Goal: Information Seeking & Learning: Learn about a topic

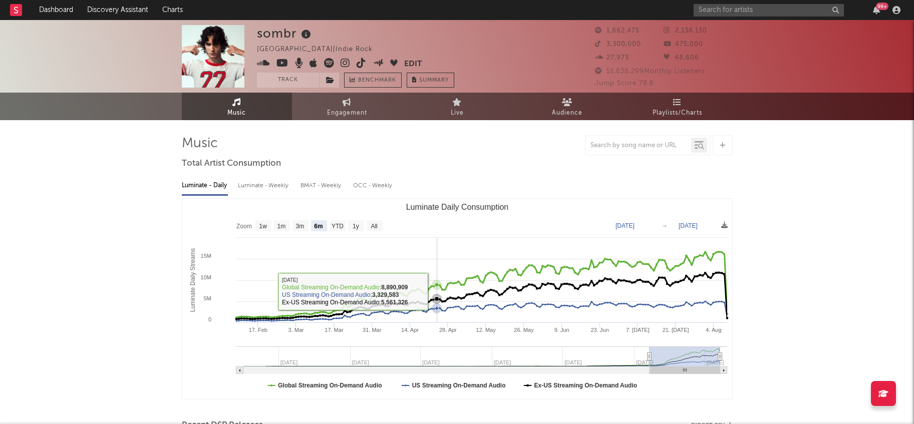
select select "6m"
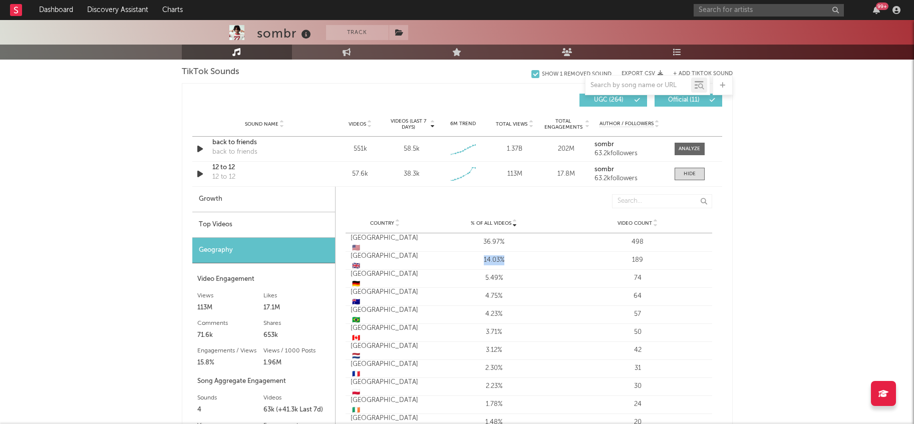
scroll to position [679, 0]
click at [690, 181] on div "Sound Name 12 to 12 12 to 12 Videos 57.6k Videos (last 7 days) 38.3k Weekly Gro…" at bounding box center [457, 175] width 530 height 25
click at [690, 177] on div at bounding box center [689, 175] width 12 height 8
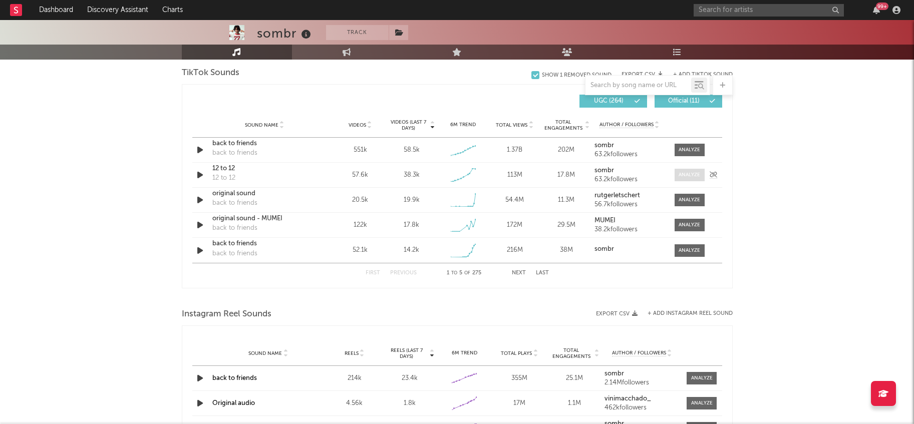
click at [690, 177] on div at bounding box center [689, 175] width 22 height 8
select select "1w"
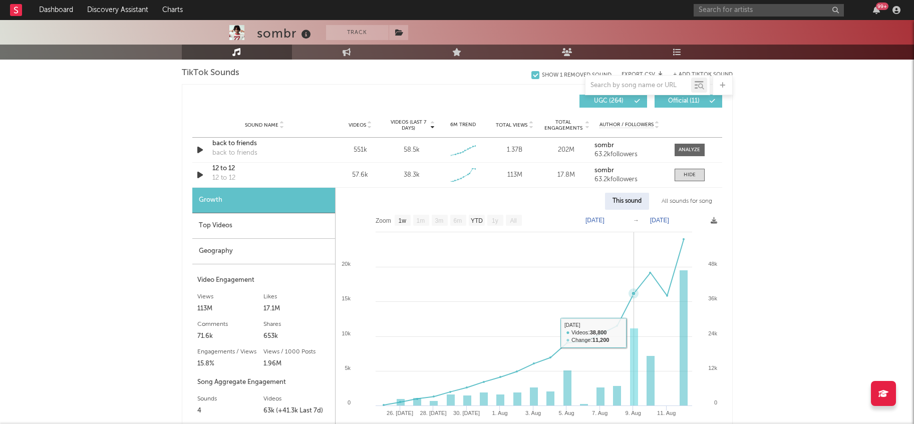
click at [638, 334] on rect at bounding box center [528, 336] width 386 height 253
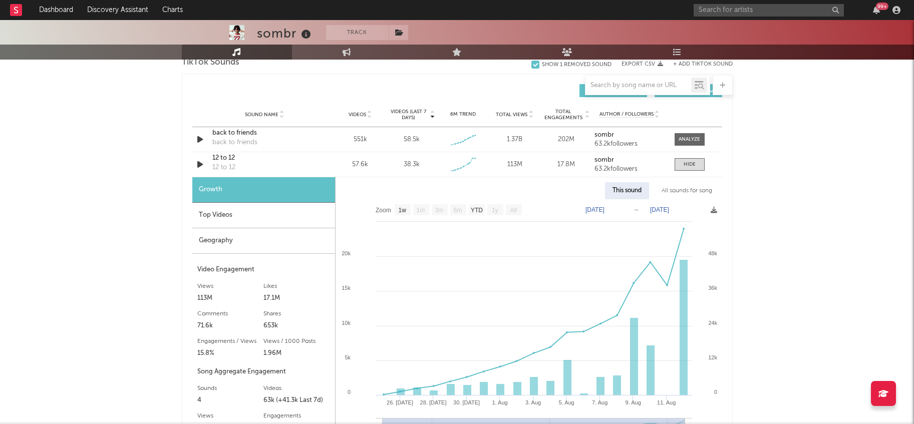
scroll to position [707, 0]
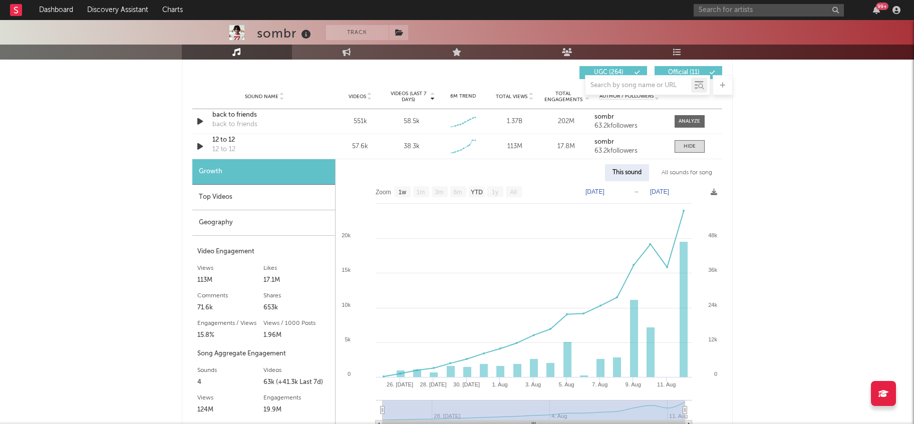
click at [269, 225] on div "Geography" at bounding box center [263, 223] width 143 height 26
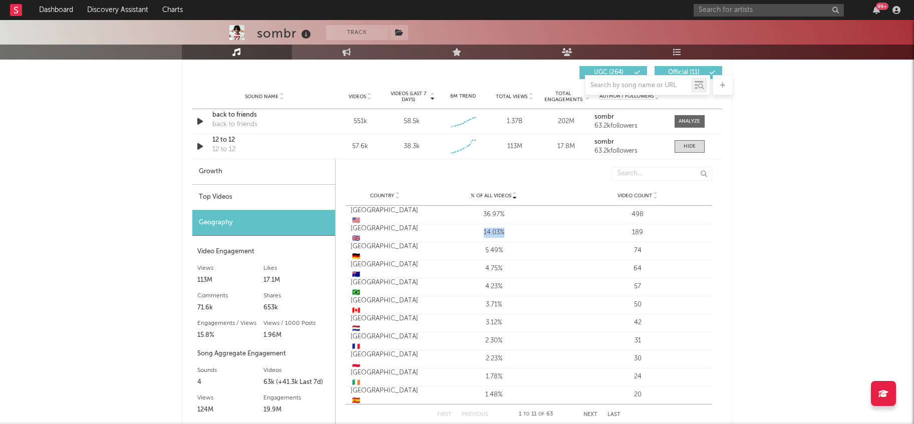
drag, startPoint x: 507, startPoint y: 233, endPoint x: 467, endPoint y: 233, distance: 40.1
click at [466, 233] on div "14.03%" at bounding box center [494, 233] width 139 height 10
drag, startPoint x: 512, startPoint y: 249, endPoint x: 465, endPoint y: 249, distance: 47.1
click at [464, 249] on div "5.49%" at bounding box center [494, 251] width 139 height 10
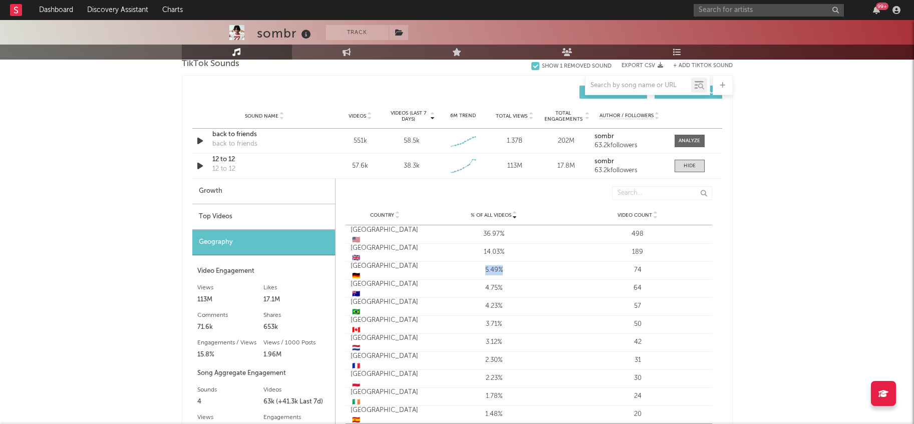
scroll to position [673, 0]
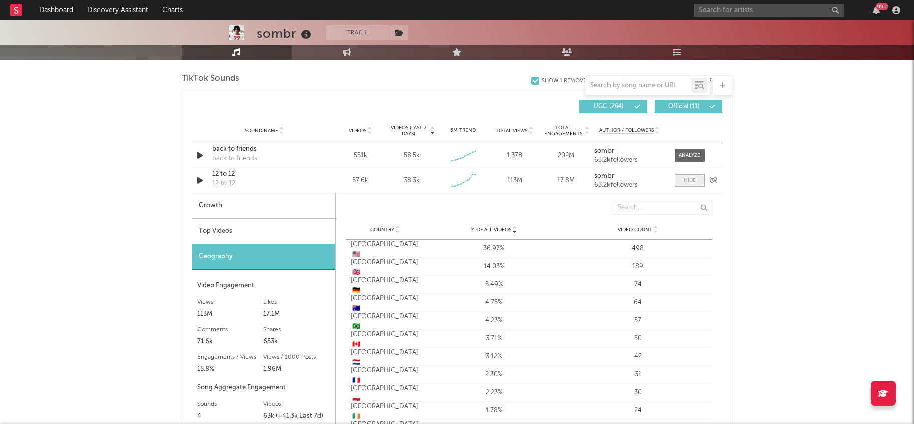
click at [692, 180] on div at bounding box center [689, 181] width 12 height 8
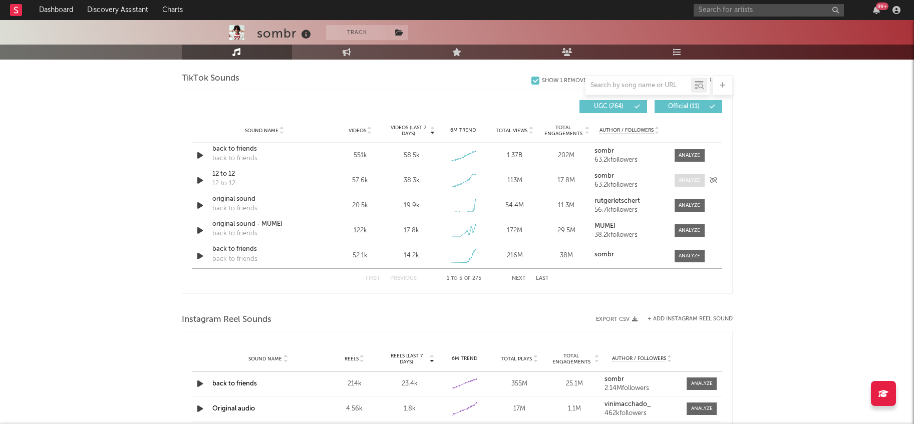
click at [698, 181] on div at bounding box center [689, 181] width 22 height 8
select select "1w"
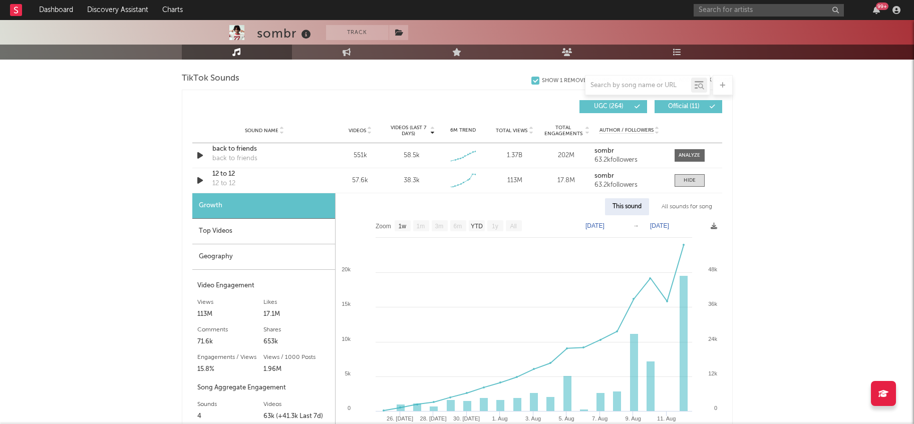
click at [240, 234] on div "Top Videos" at bounding box center [263, 232] width 143 height 26
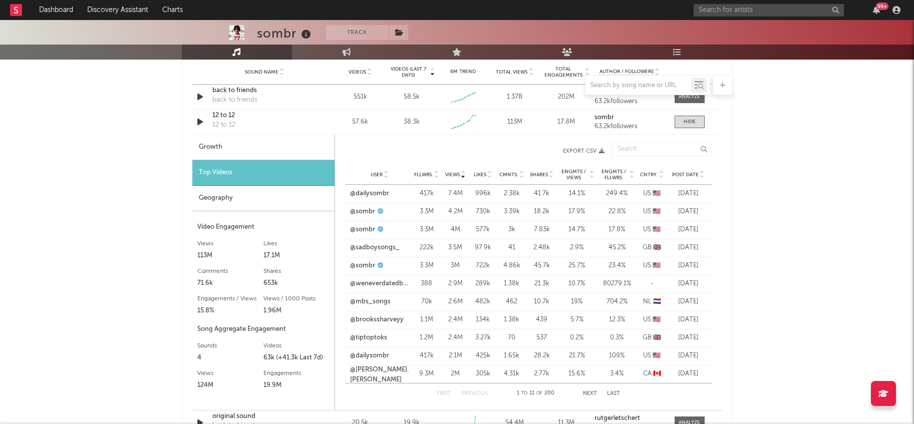
scroll to position [743, 0]
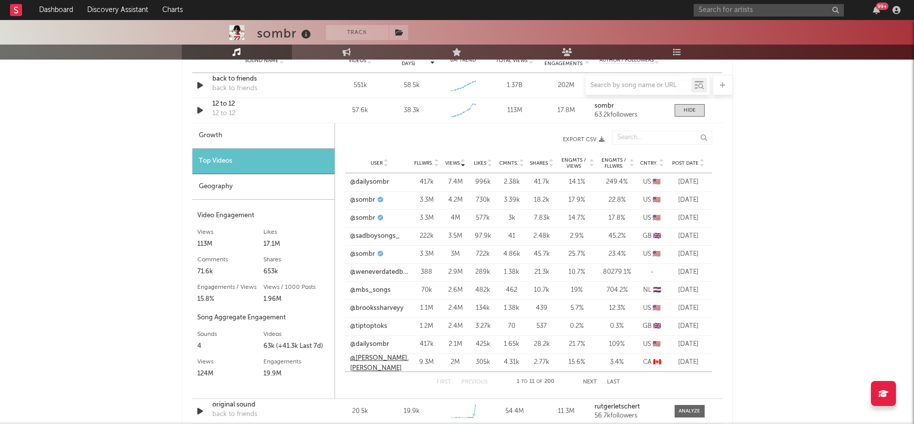
click at [374, 362] on link "@[PERSON_NAME].[PERSON_NAME]" at bounding box center [379, 363] width 59 height 20
